Goal: Information Seeking & Learning: Find contact information

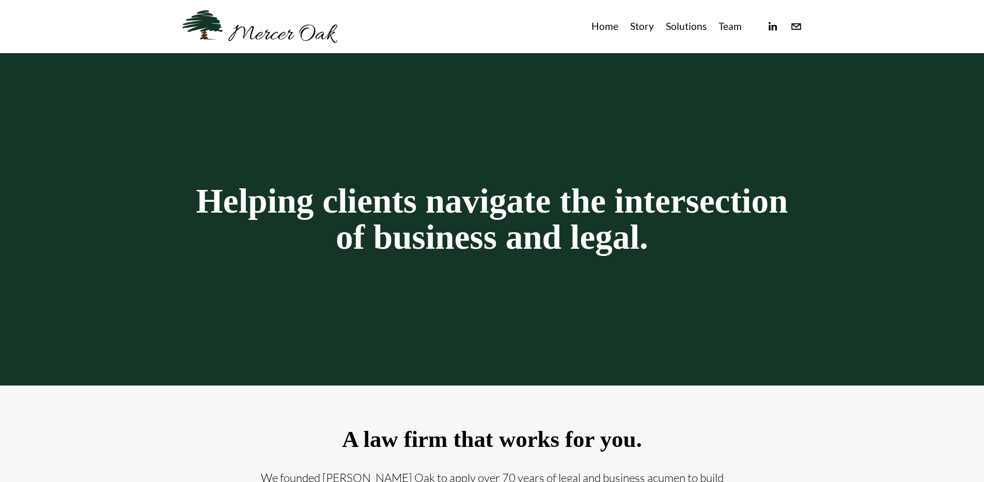
click at [742, 25] on div at bounding box center [772, 27] width 60 height 12
click at [738, 26] on link "Team" at bounding box center [730, 26] width 23 height 17
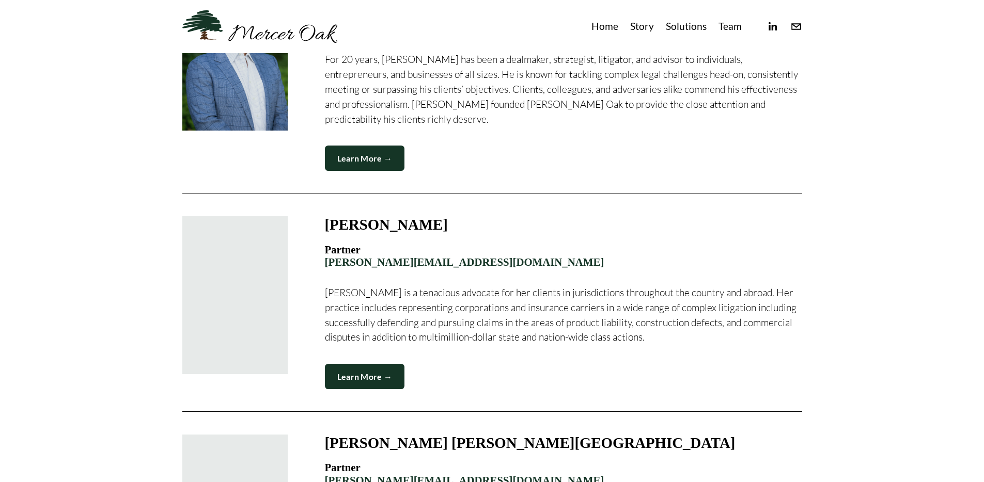
scroll to position [664, 0]
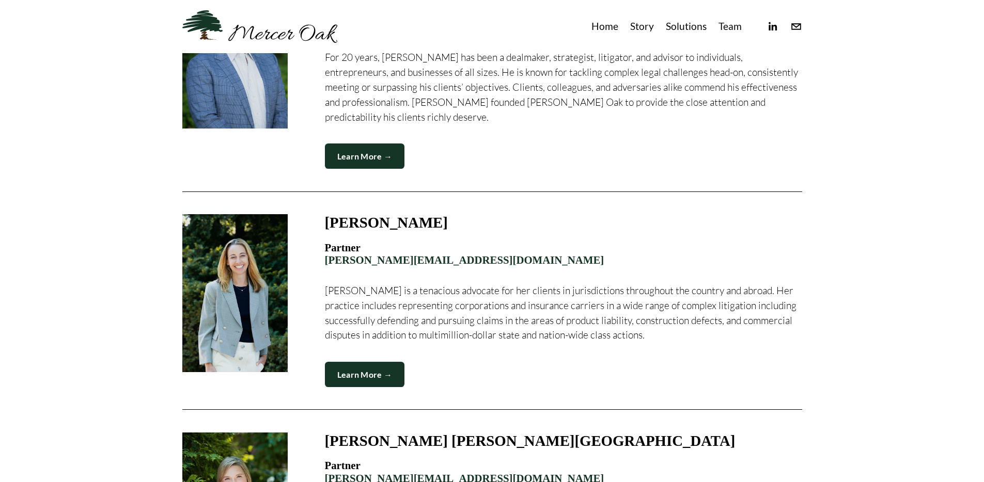
click at [355, 362] on link "Learn More →" at bounding box center [365, 374] width 80 height 25
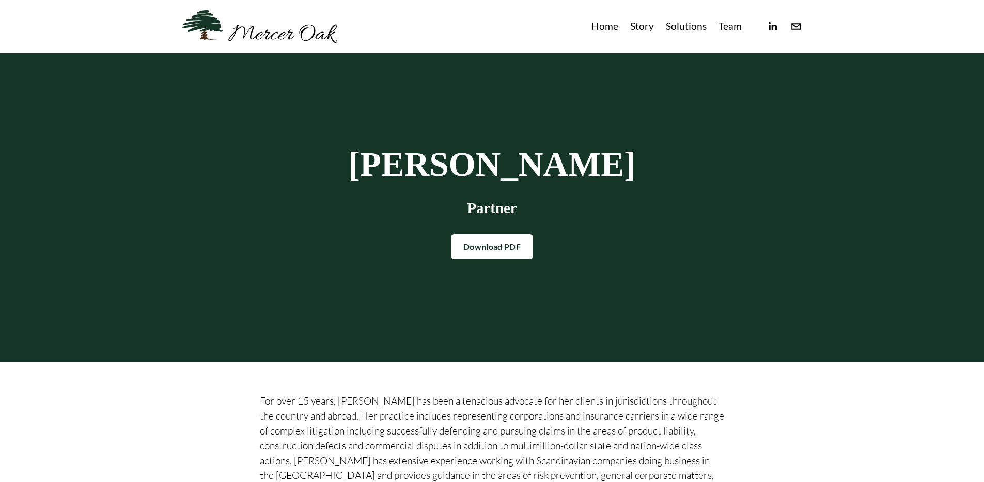
click at [733, 27] on link "Team" at bounding box center [730, 26] width 23 height 17
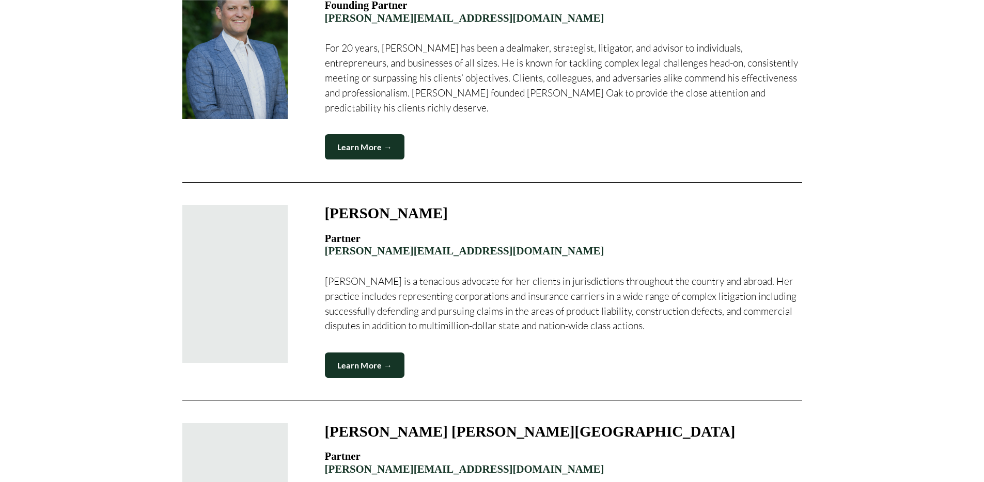
scroll to position [727, 0]
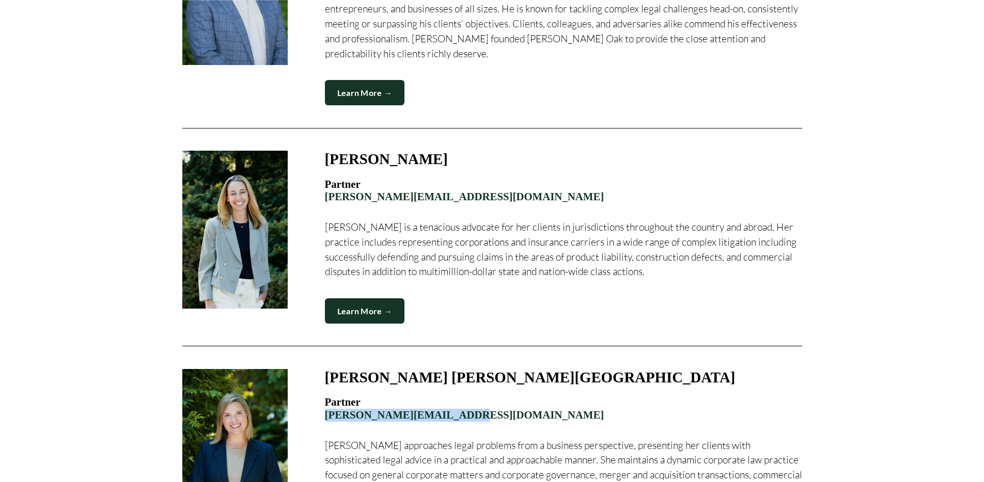
drag, startPoint x: 473, startPoint y: 402, endPoint x: 312, endPoint y: 400, distance: 160.7
click at [312, 400] on figure "[PERSON_NAME] [PERSON_NAME][GEOGRAPHIC_DATA] Partner [PERSON_NAME][EMAIL_ADDRES…" at bounding box center [492, 455] width 620 height 173
copy link "[PERSON_NAME][EMAIL_ADDRESS][DOMAIN_NAME]"
